Goal: Task Accomplishment & Management: Manage account settings

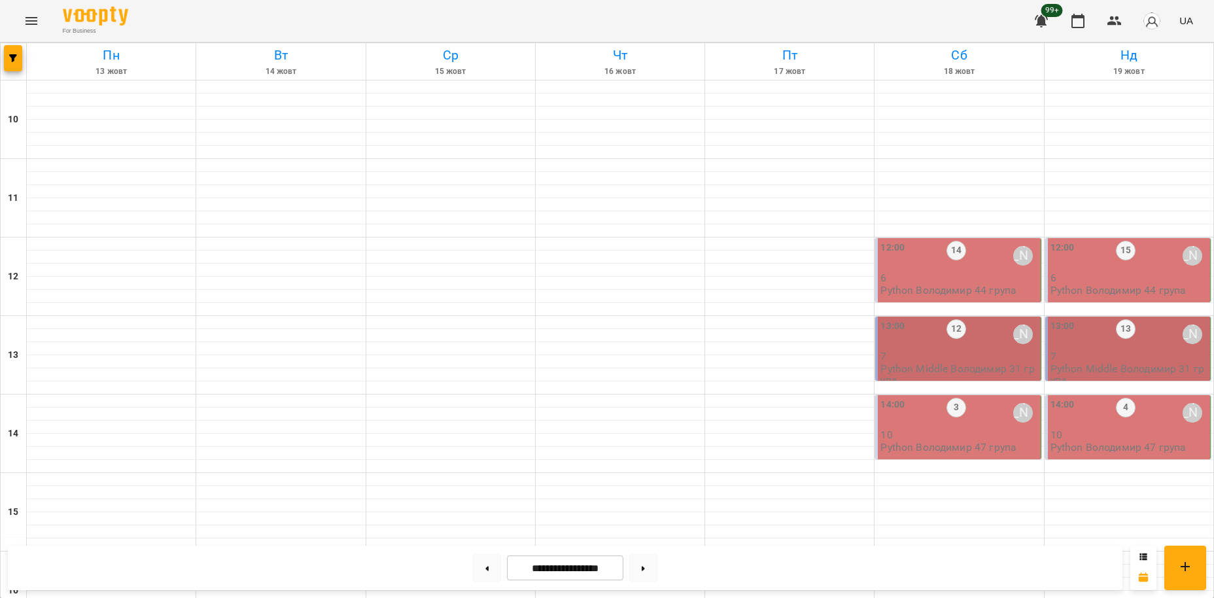
scroll to position [562, 0]
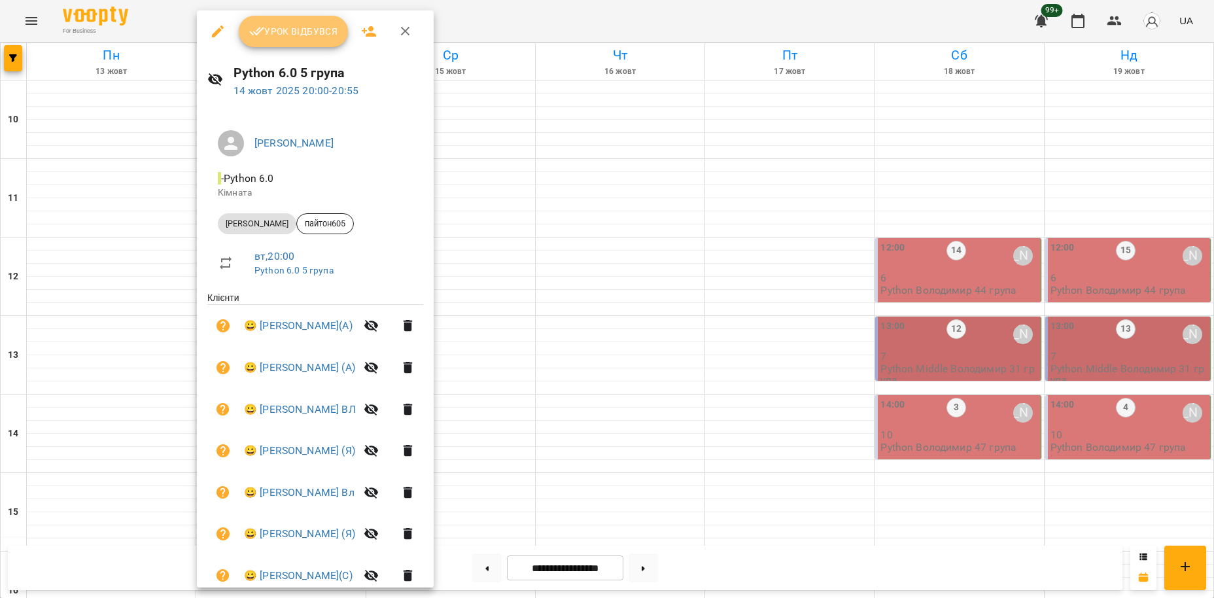
click at [321, 25] on span "Урок відбувся" at bounding box center [293, 32] width 89 height 16
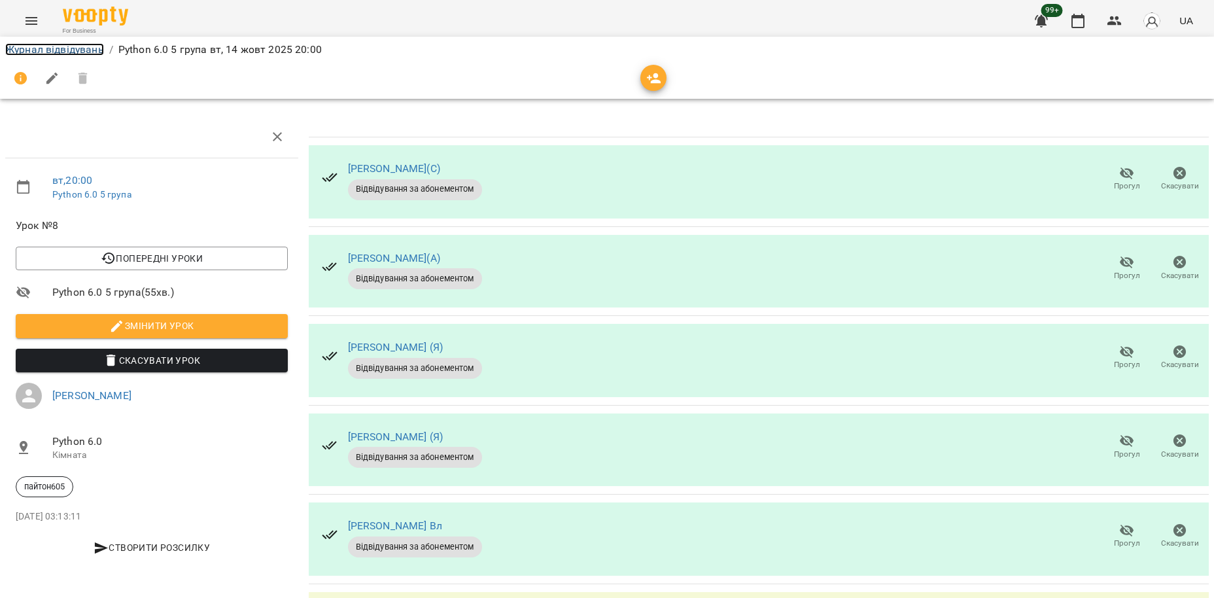
click at [91, 50] on link "Журнал відвідувань" at bounding box center [54, 49] width 99 height 12
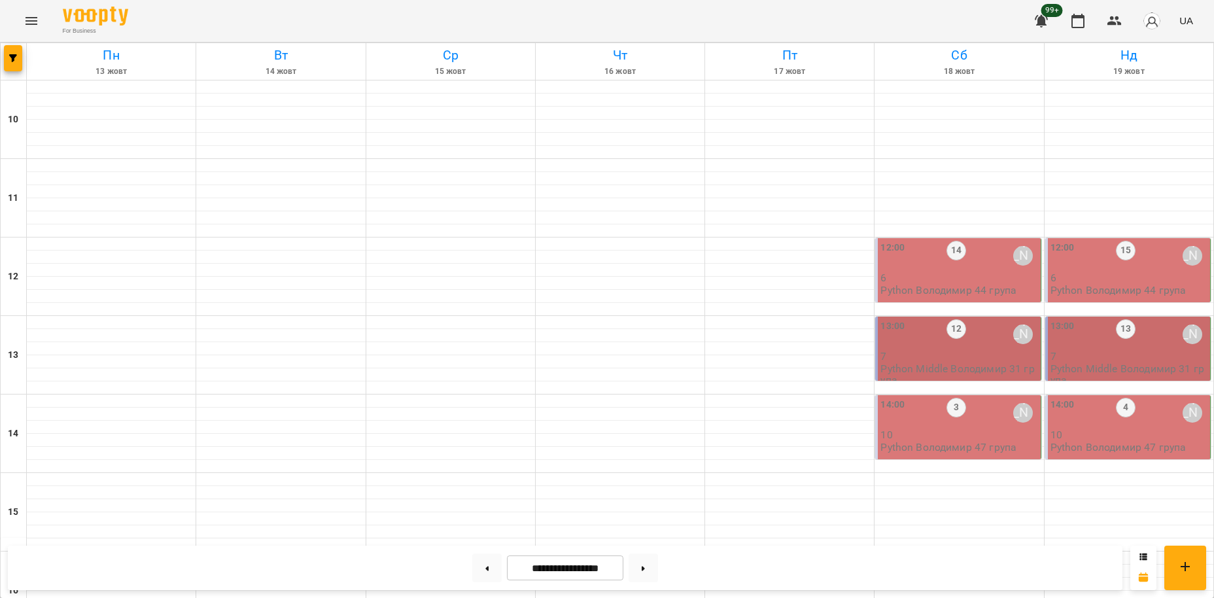
scroll to position [562, 0]
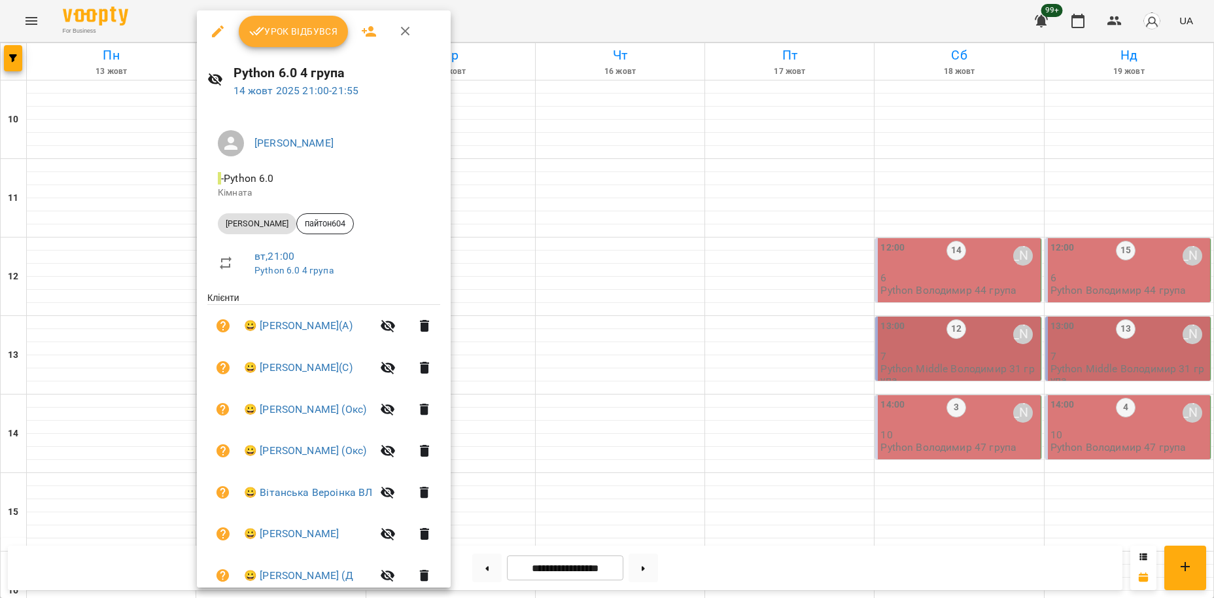
click at [311, 31] on span "Урок відбувся" at bounding box center [293, 32] width 89 height 16
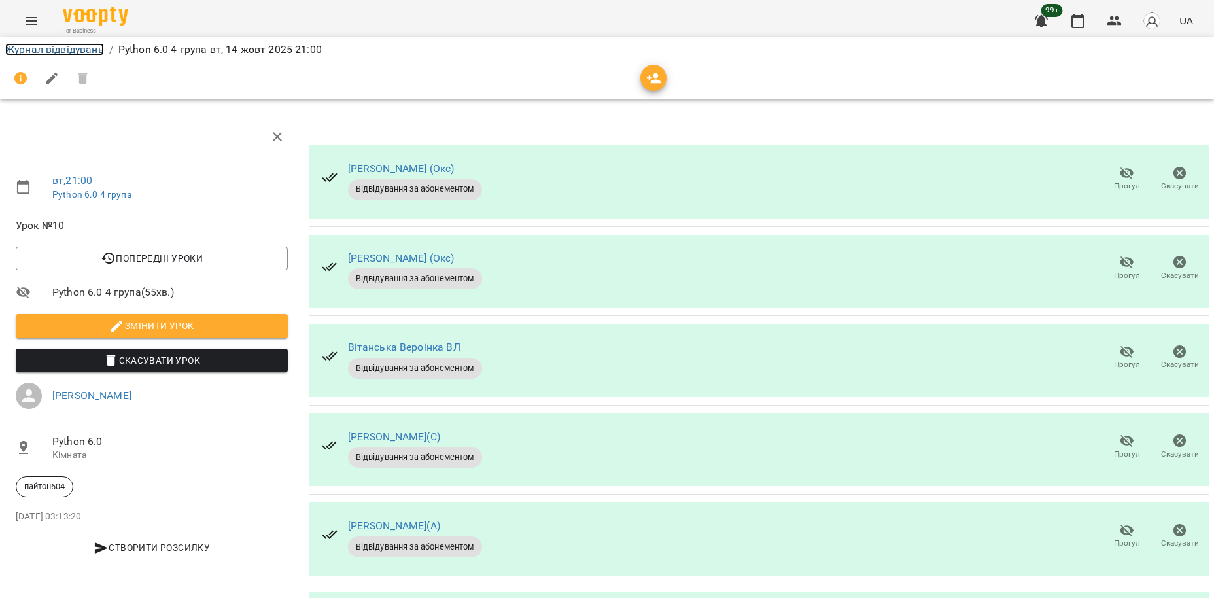
click at [80, 44] on link "Журнал відвідувань" at bounding box center [54, 49] width 99 height 12
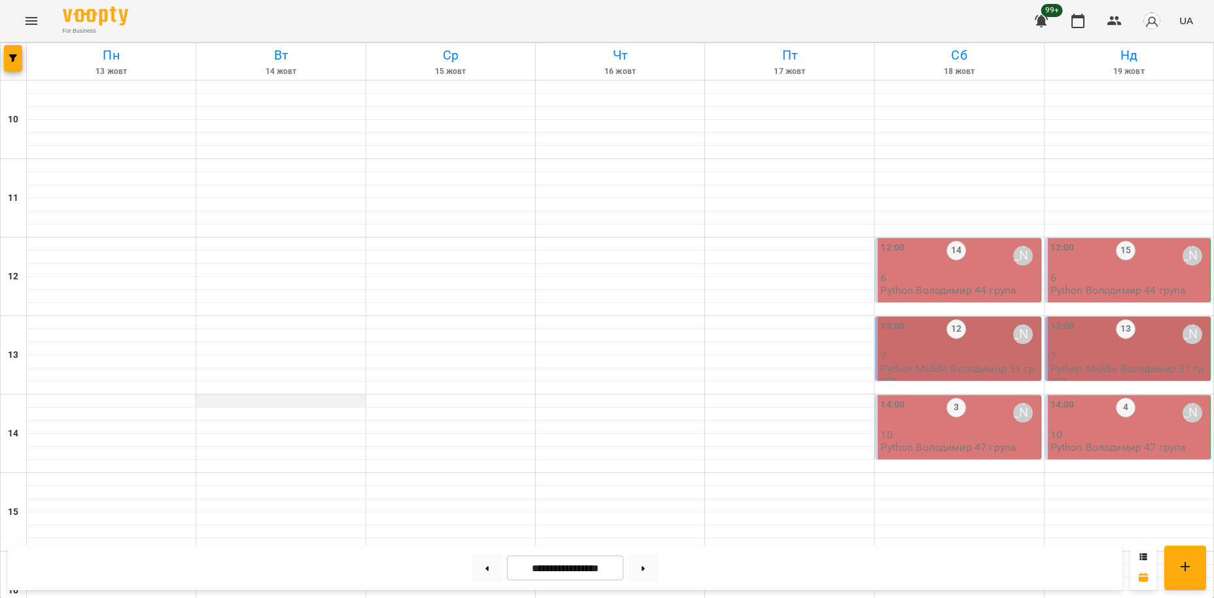
scroll to position [447, 0]
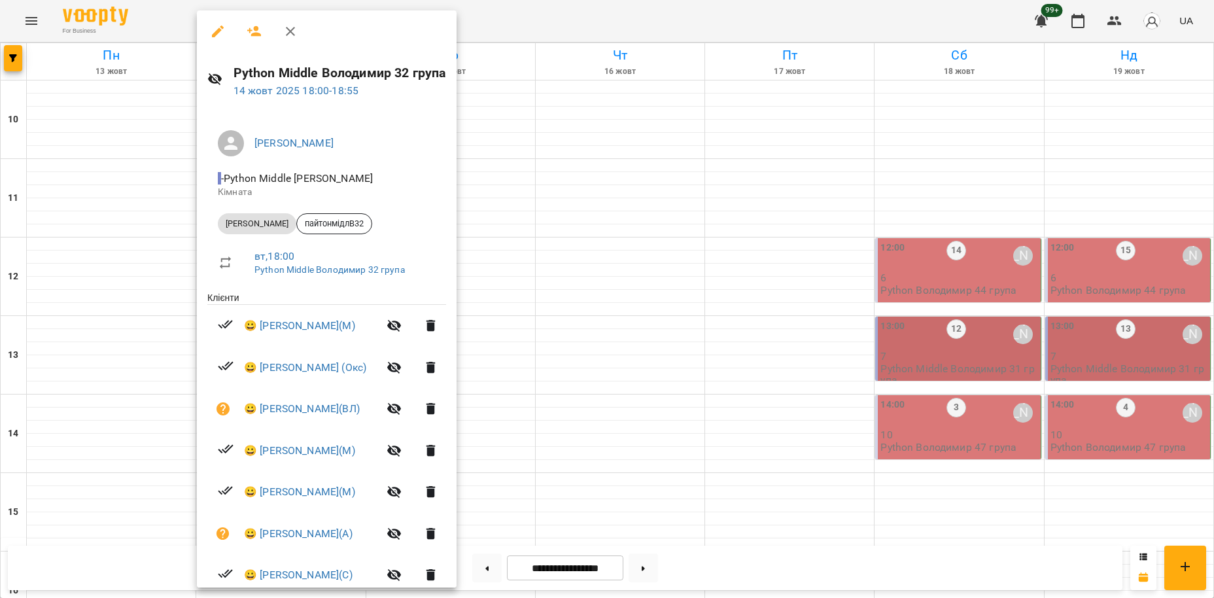
click at [512, 28] on div at bounding box center [607, 299] width 1214 height 598
